Goal: Leave review/rating

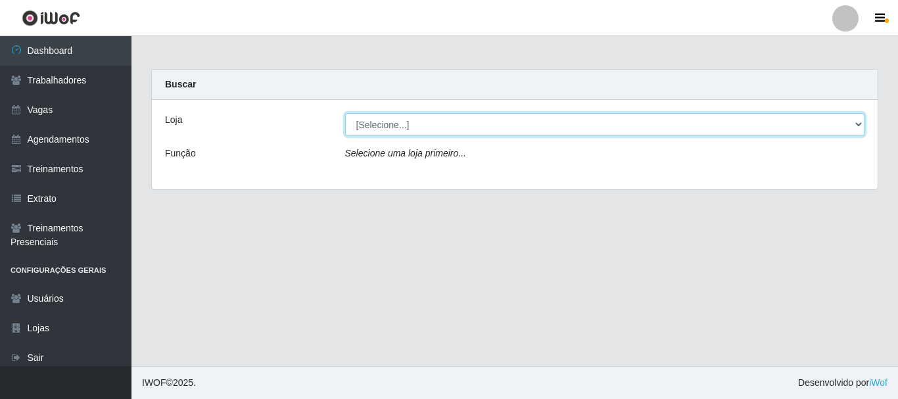
drag, startPoint x: 400, startPoint y: 121, endPoint x: 413, endPoint y: 148, distance: 30.0
click at [405, 127] on select "[Selecione...] O Cestão - [GEOGRAPHIC_DATA]" at bounding box center [605, 124] width 520 height 23
select select "238"
click at [345, 113] on select "[Selecione...] O Cestão - [GEOGRAPHIC_DATA]" at bounding box center [605, 124] width 520 height 23
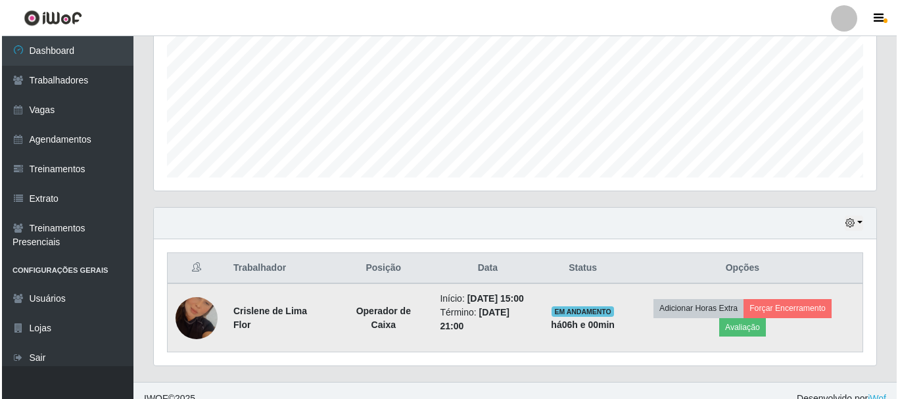
scroll to position [308, 0]
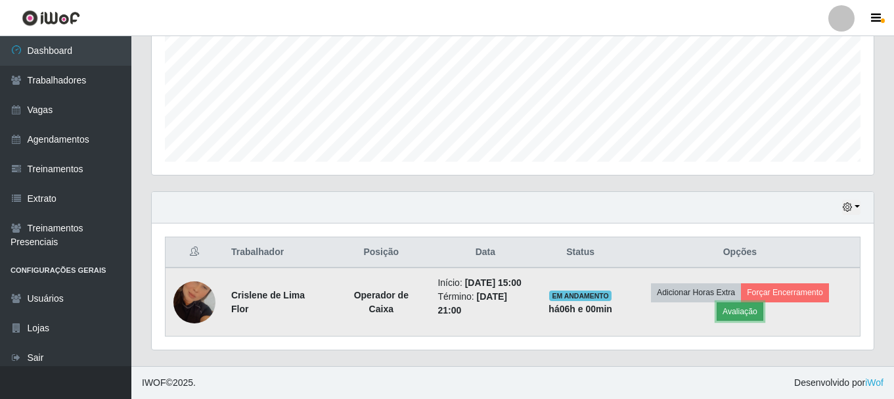
click at [753, 310] on button "Avaliação" at bounding box center [740, 311] width 47 height 18
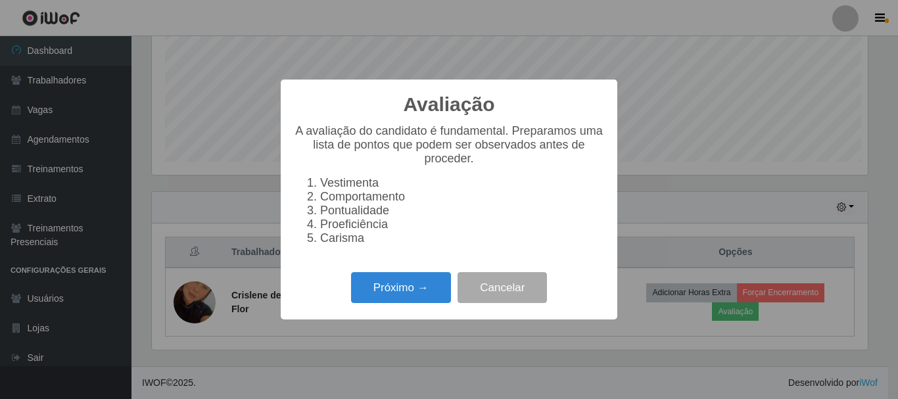
scroll to position [273, 716]
click at [421, 288] on button "Próximo →" at bounding box center [401, 287] width 100 height 31
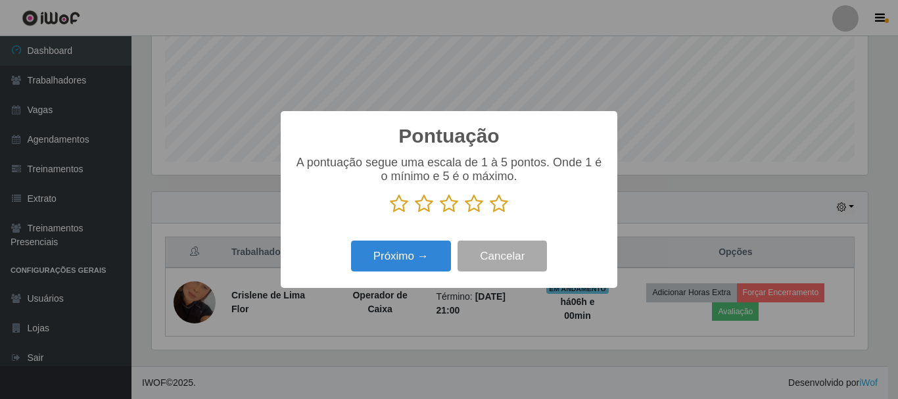
click at [504, 206] on icon at bounding box center [499, 204] width 18 height 20
click at [490, 214] on input "radio" at bounding box center [490, 214] width 0 height 0
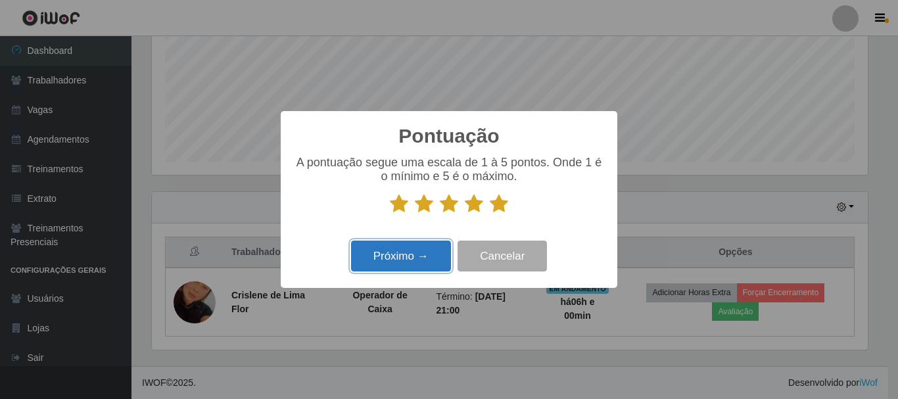
click at [421, 259] on button "Próximo →" at bounding box center [401, 256] width 100 height 31
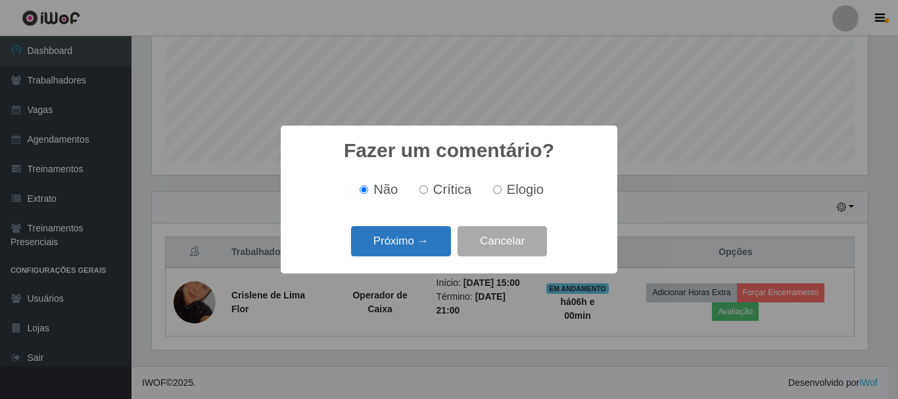
click at [426, 242] on button "Próximo →" at bounding box center [401, 241] width 100 height 31
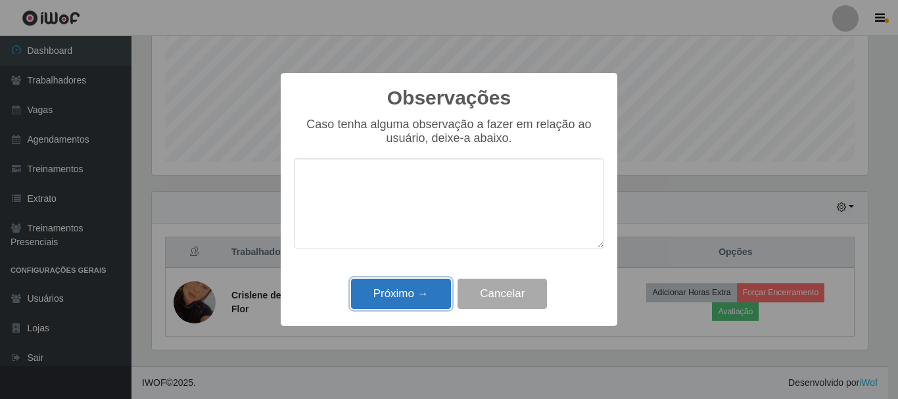
click at [418, 288] on button "Próximo →" at bounding box center [401, 294] width 100 height 31
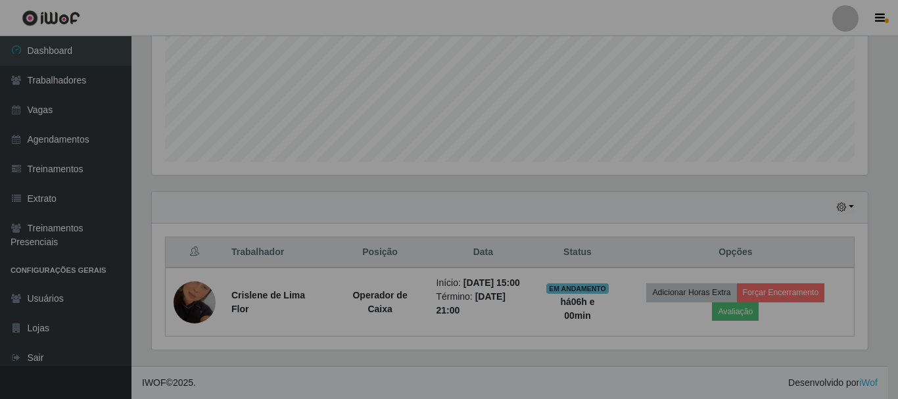
scroll to position [273, 722]
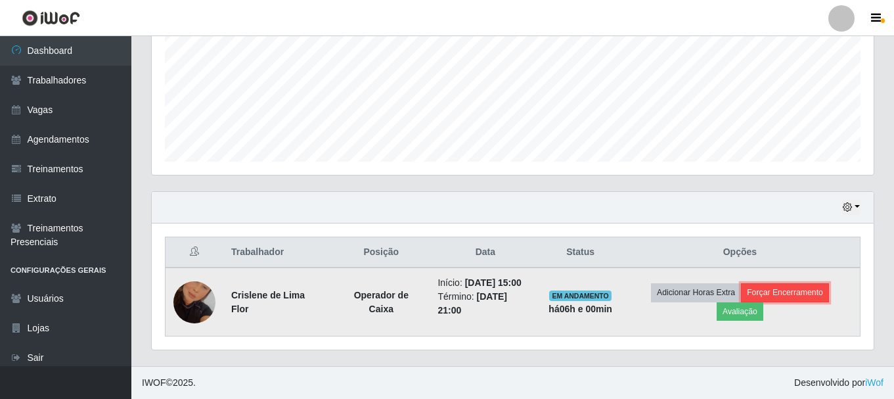
click at [771, 290] on button "Forçar Encerramento" at bounding box center [785, 292] width 88 height 18
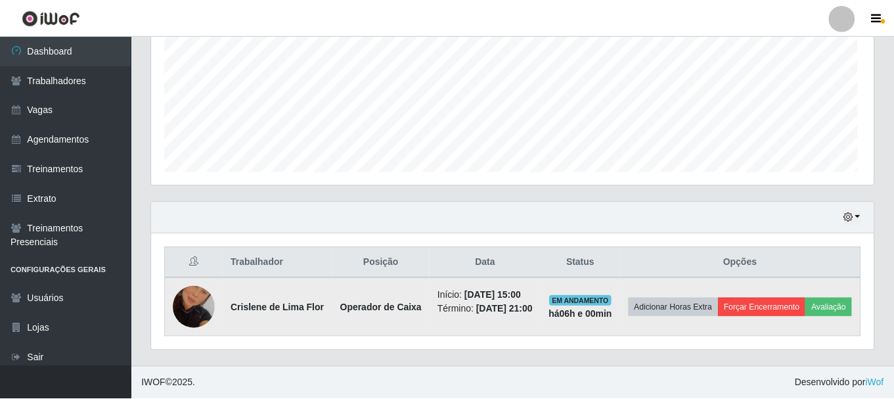
scroll to position [273, 716]
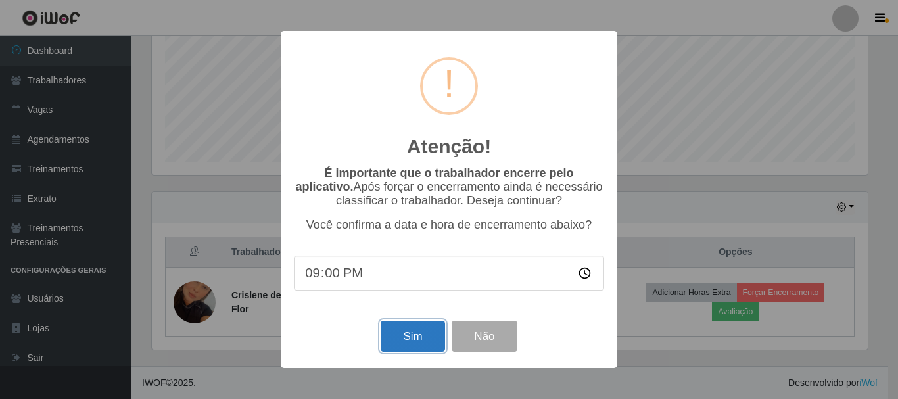
click at [420, 338] on button "Sim" at bounding box center [412, 336] width 64 height 31
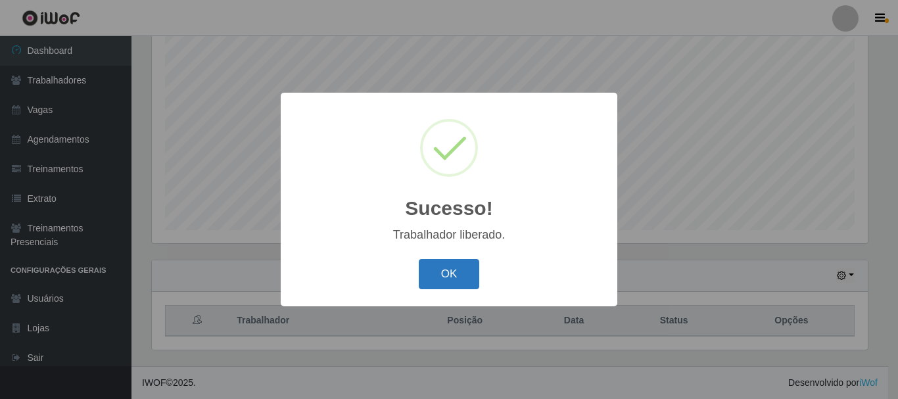
click at [449, 263] on button "OK" at bounding box center [449, 274] width 61 height 31
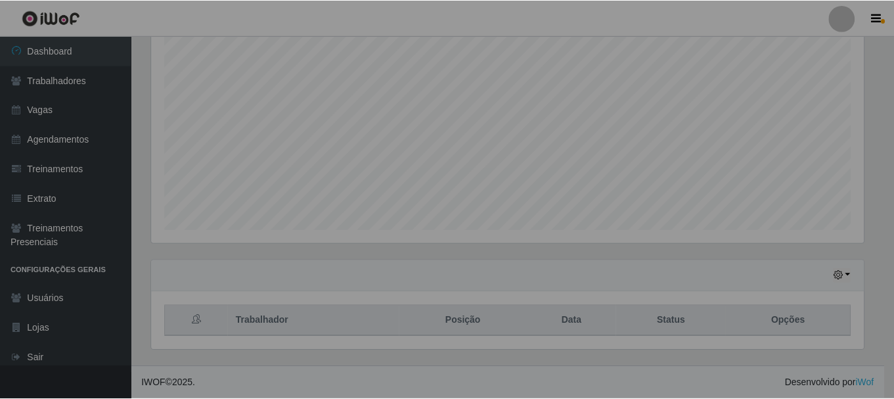
scroll to position [273, 722]
